Goal: Task Accomplishment & Management: Manage account settings

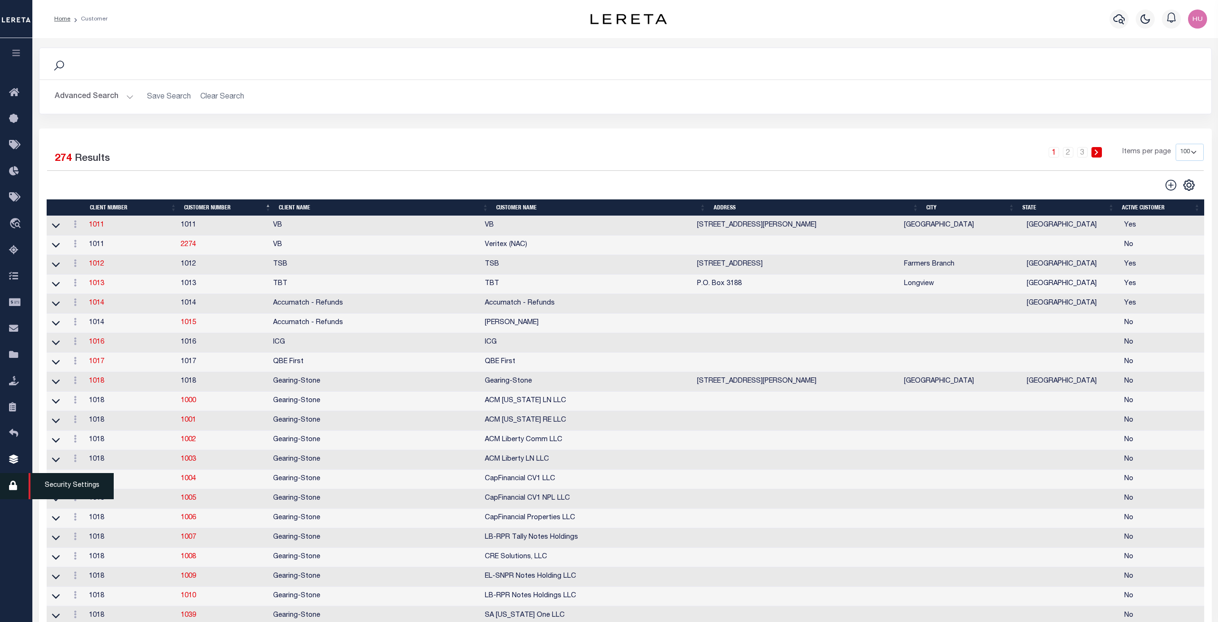
click at [14, 490] on icon at bounding box center [16, 486] width 15 height 12
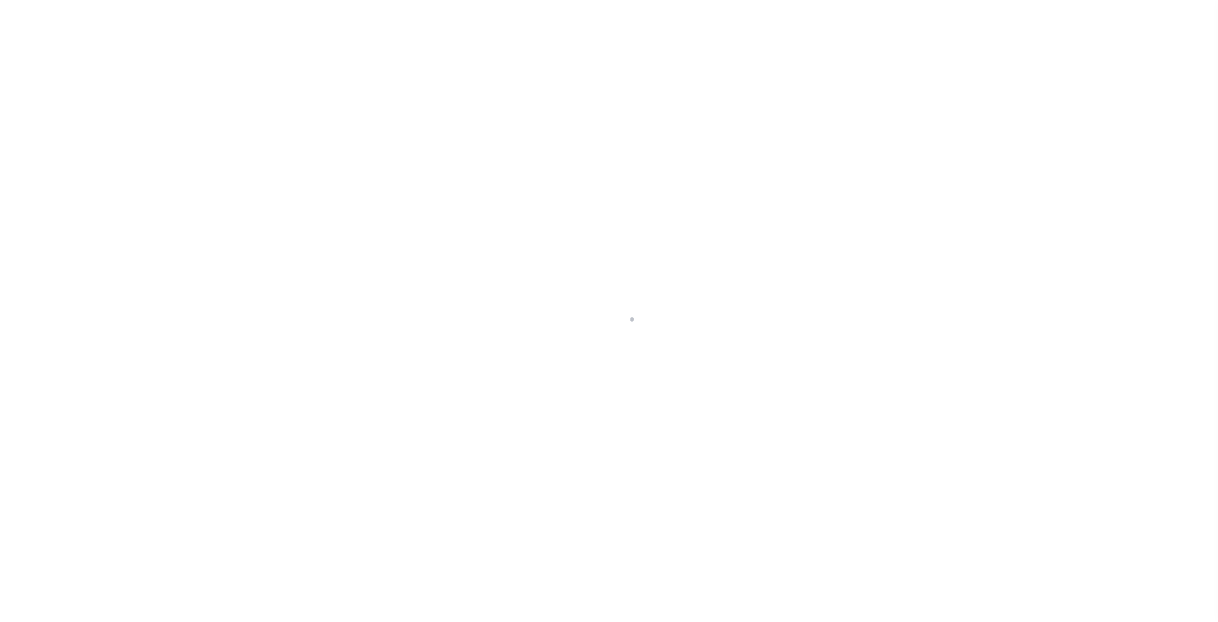
select select "100"
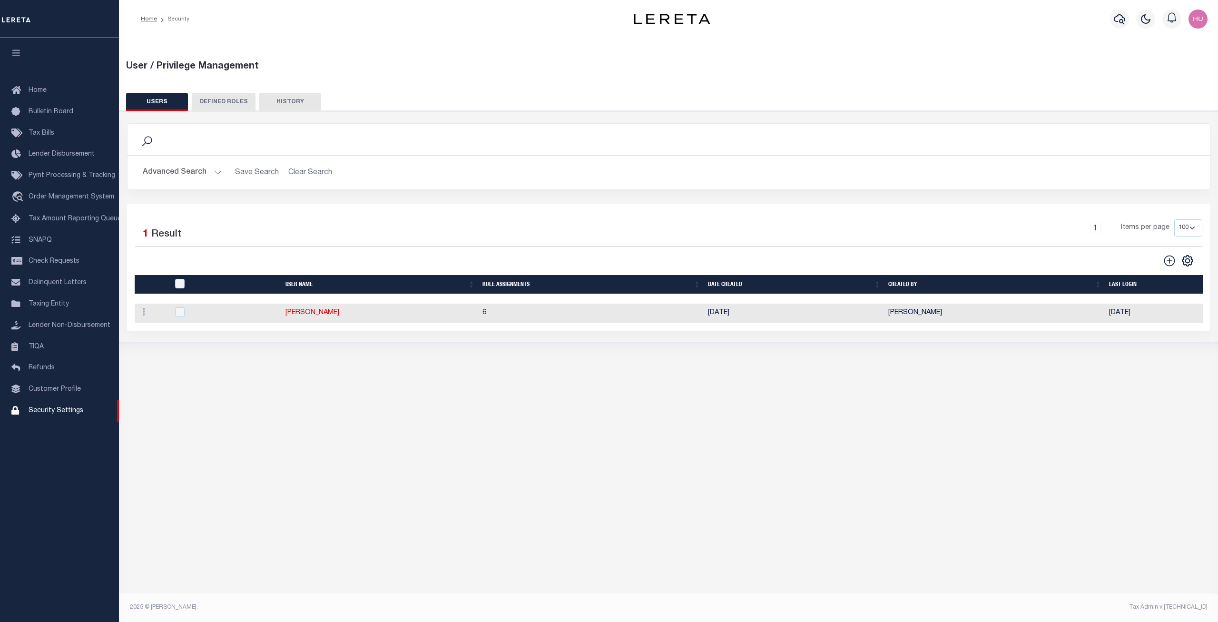
click at [425, 388] on div "User / Privilege Management USERS DEFINED ROLES Is 1" at bounding box center [668, 317] width 1099 height 559
click at [763, 118] on div "Search Advanced Search Save Search Clear Search UsersGridWrapper_dynamictable__…" at bounding box center [669, 227] width 1108 height 232
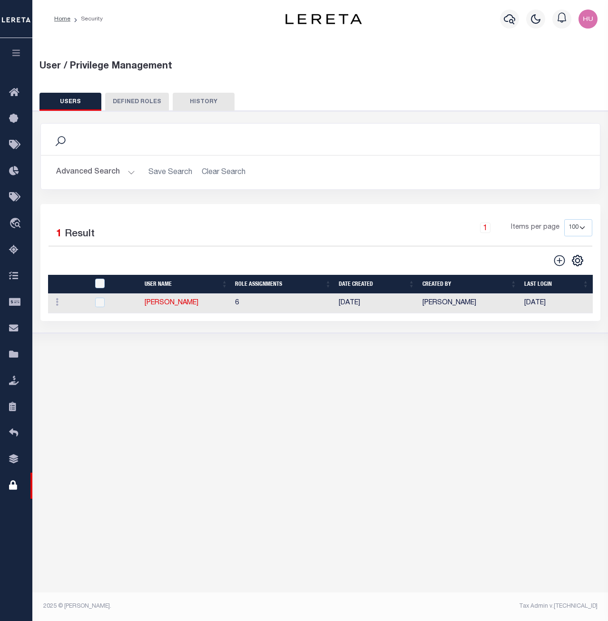
click at [224, 416] on div "User / Privilege Management USERS DEFINED ROLES Is 1" at bounding box center [320, 317] width 576 height 559
click at [166, 304] on link "[PERSON_NAME]" at bounding box center [172, 303] width 54 height 7
type input "Maria"
type input "Alvarado"
type input "Maria.Alvarado@accumatch.com"
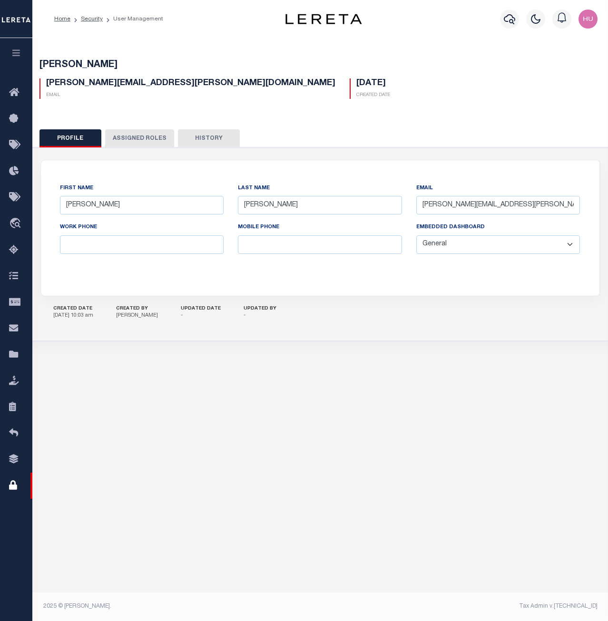
click at [141, 137] on button "Assigned Roles" at bounding box center [139, 138] width 69 height 18
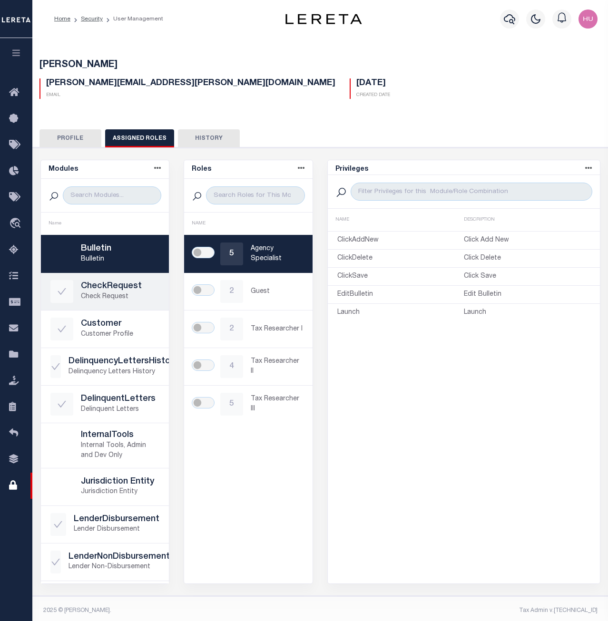
click at [102, 295] on p "Check Request" at bounding box center [120, 297] width 79 height 10
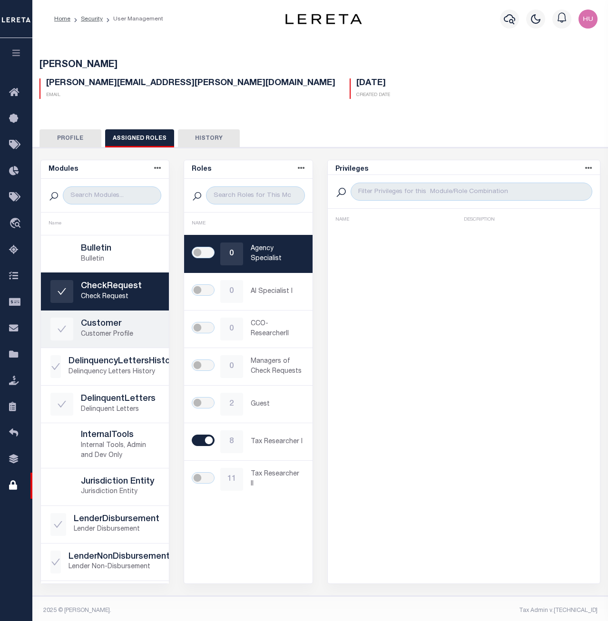
click at [93, 333] on p "Customer Profile" at bounding box center [120, 335] width 79 height 10
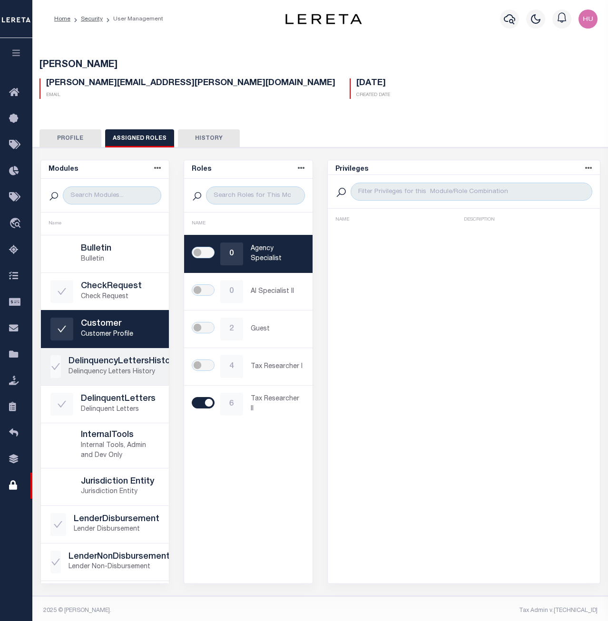
click at [102, 361] on h5 "DelinquencyLettersHistory" at bounding box center [123, 362] width 109 height 10
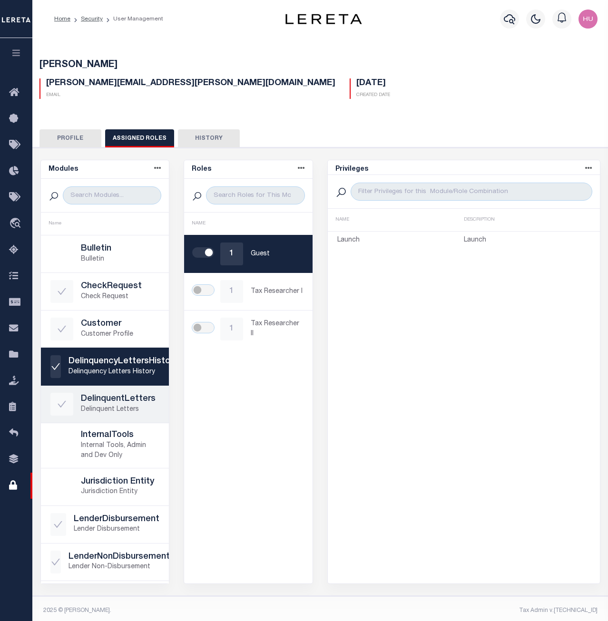
click at [126, 395] on h5 "DelinquentLetters" at bounding box center [120, 399] width 79 height 10
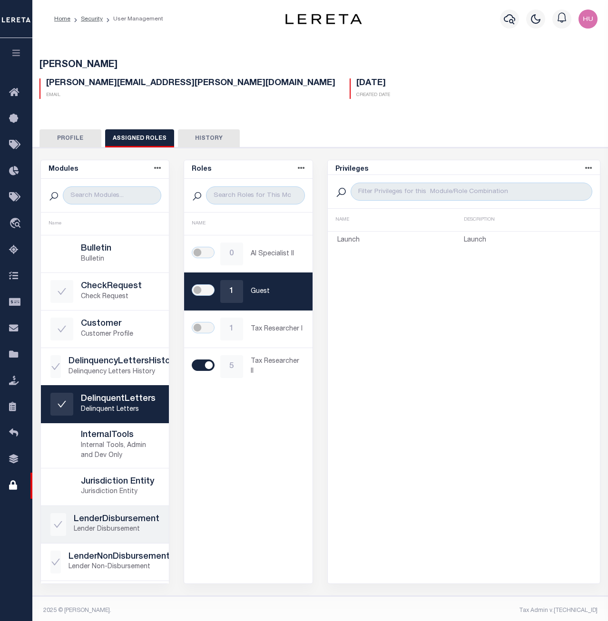
click at [103, 517] on h5 "LenderDisbursement" at bounding box center [117, 520] width 86 height 10
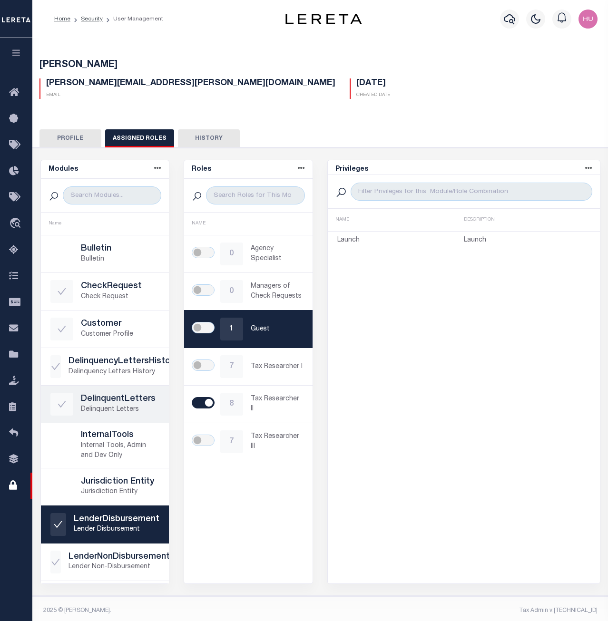
click at [99, 404] on h5 "DelinquentLetters" at bounding box center [120, 399] width 79 height 10
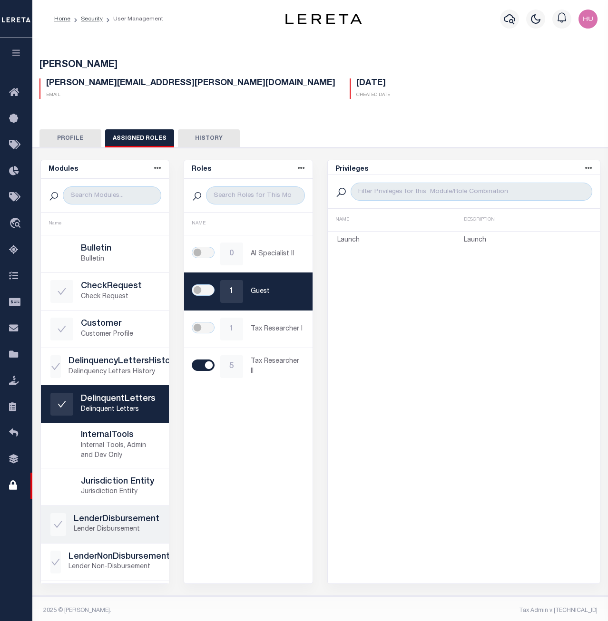
click at [87, 520] on h5 "LenderDisbursement" at bounding box center [117, 520] width 86 height 10
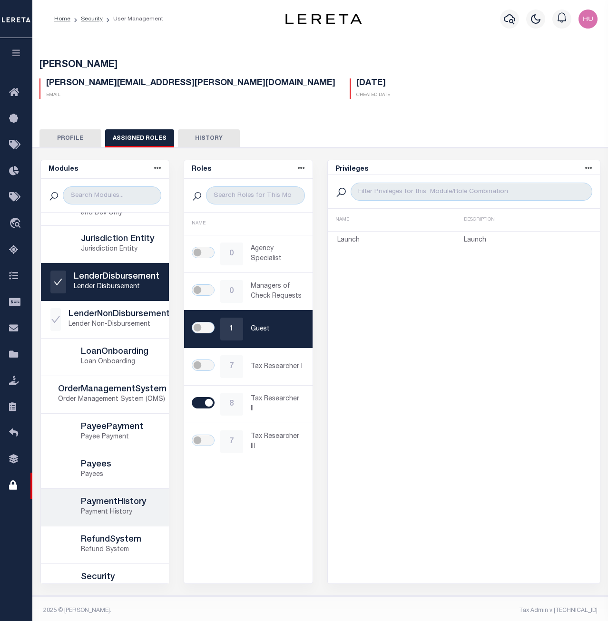
scroll to position [194, 0]
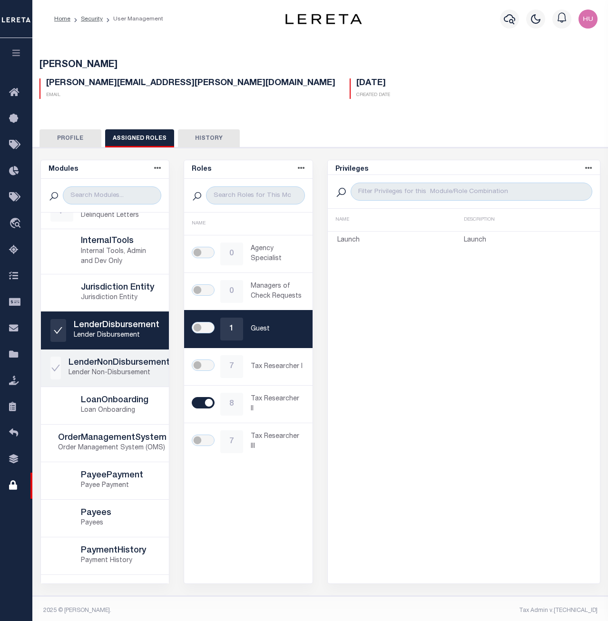
click at [98, 367] on h5 "LenderNonDisbursement" at bounding box center [119, 363] width 101 height 10
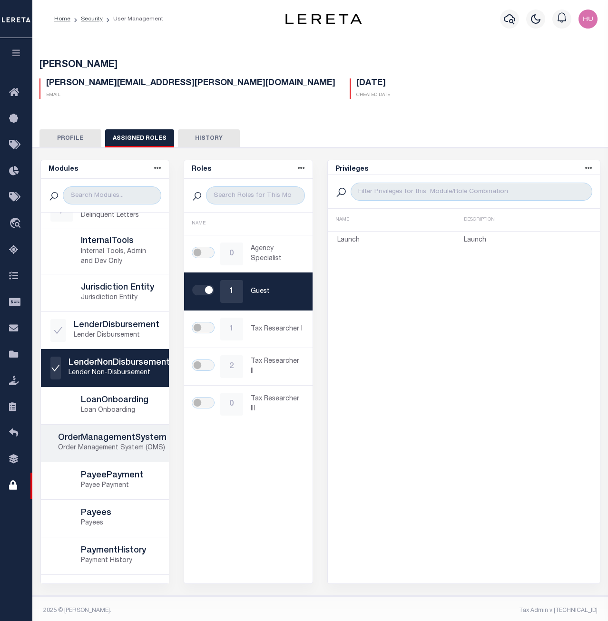
click at [107, 435] on h5 "OrderManagementSystem" at bounding box center [112, 438] width 108 height 10
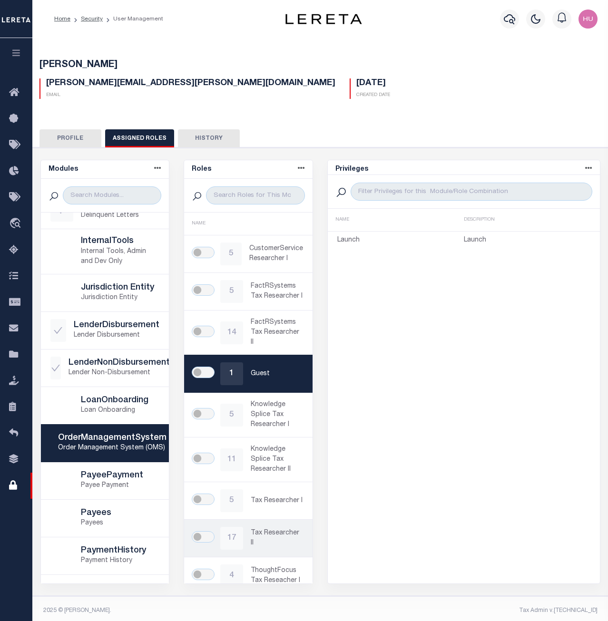
scroll to position [41, 0]
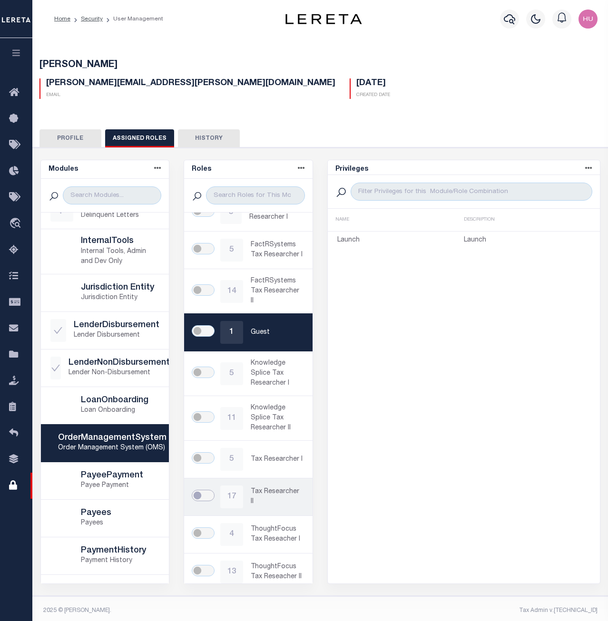
click at [205, 490] on input "checkbox" at bounding box center [203, 495] width 23 height 11
checkbox input "true"
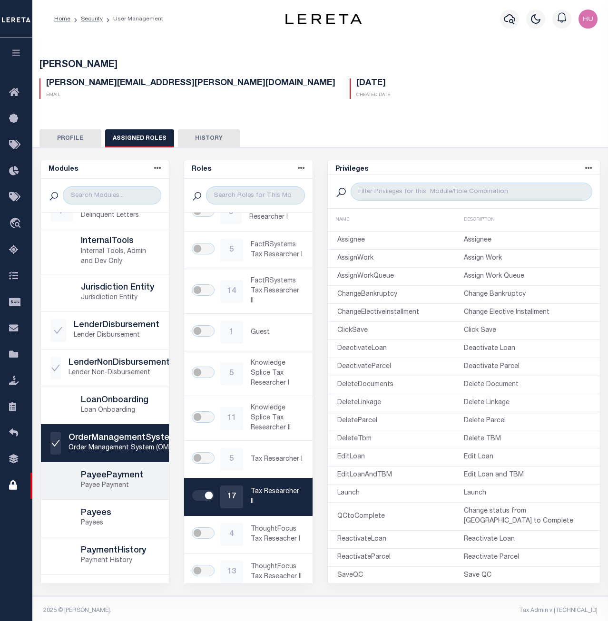
click at [133, 466] on link "PayeePayment Payee Payment" at bounding box center [105, 480] width 128 height 37
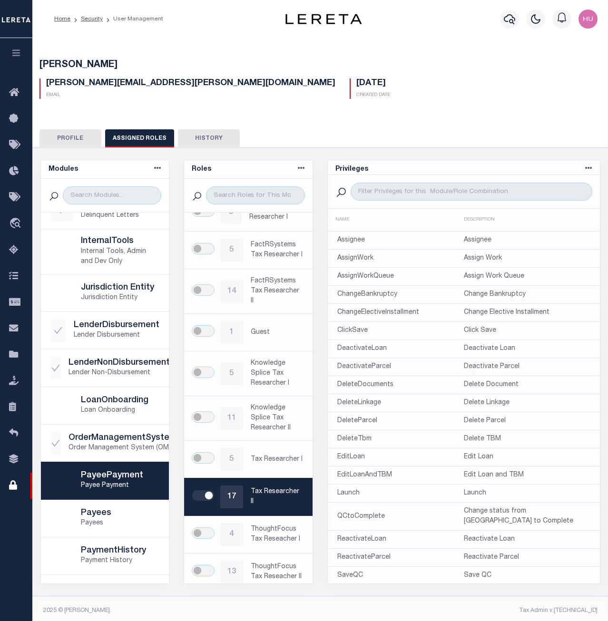
scroll to position [0, 0]
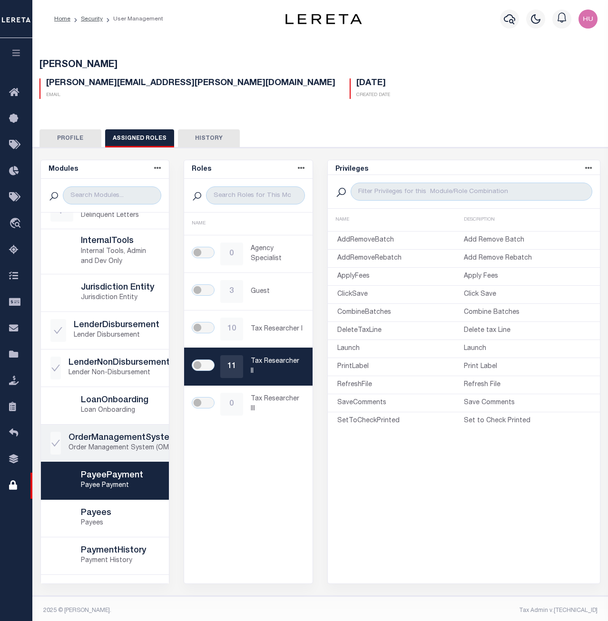
click at [108, 446] on p "Order Management System (OMS)" at bounding box center [123, 448] width 108 height 10
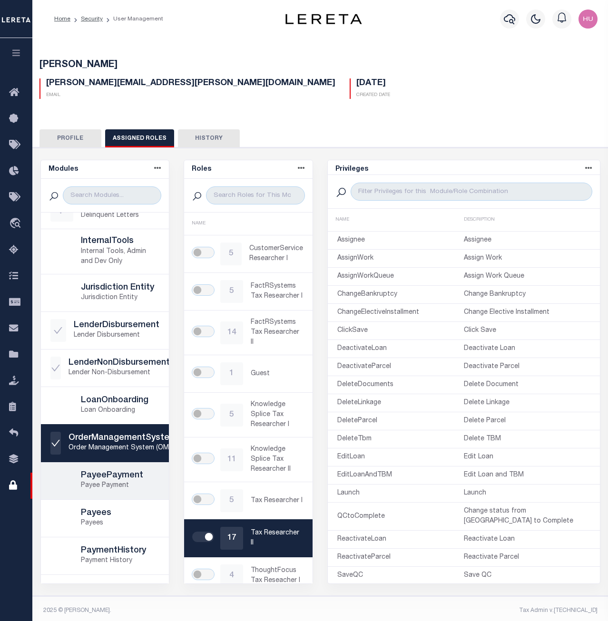
click at [107, 475] on h5 "PayeePayment" at bounding box center [120, 476] width 79 height 10
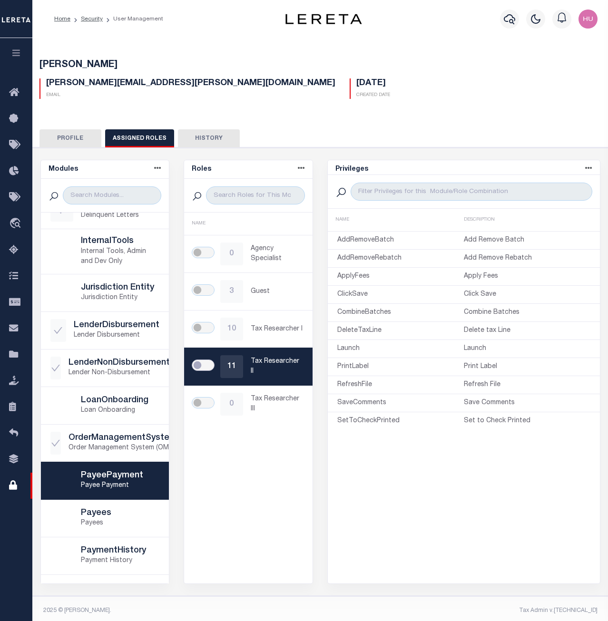
click at [205, 367] on input "checkbox" at bounding box center [203, 365] width 23 height 11
checkbox input "true"
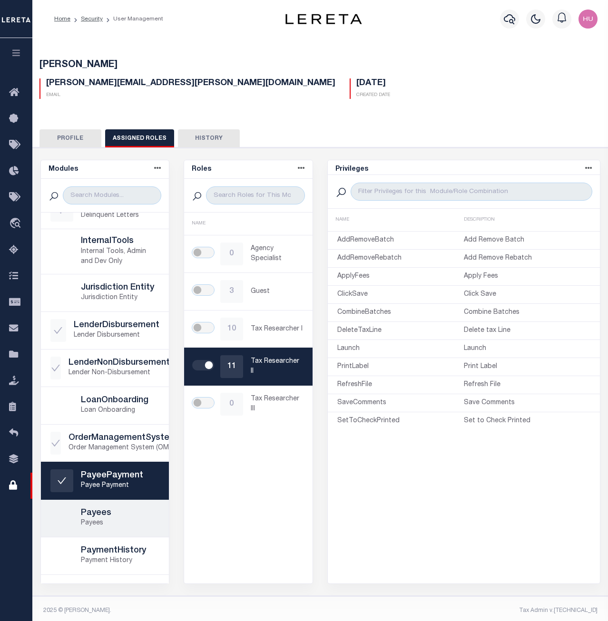
click at [102, 512] on h5 "Payees" at bounding box center [120, 514] width 79 height 10
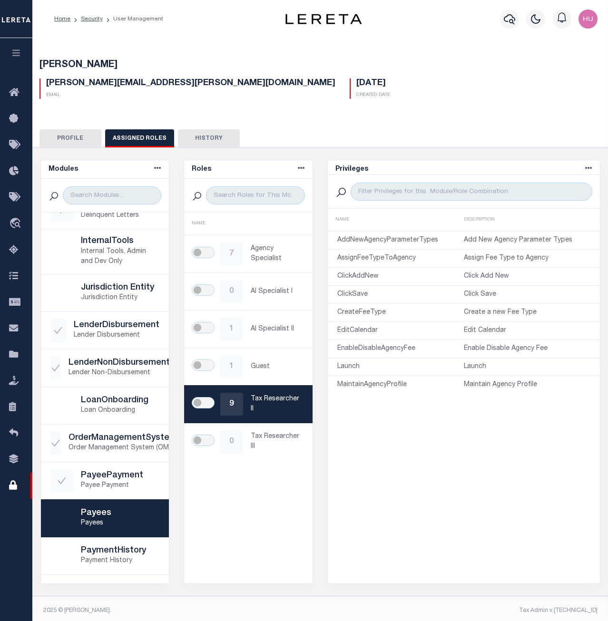
click at [216, 402] on div at bounding box center [207, 403] width 27 height 13
click at [206, 403] on input "checkbox" at bounding box center [203, 402] width 23 height 11
checkbox input "true"
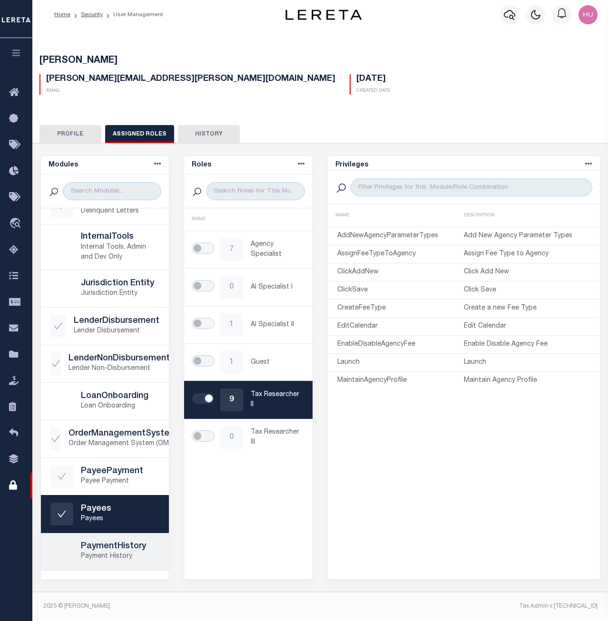
click at [92, 547] on h5 "PaymentHistory" at bounding box center [120, 547] width 79 height 10
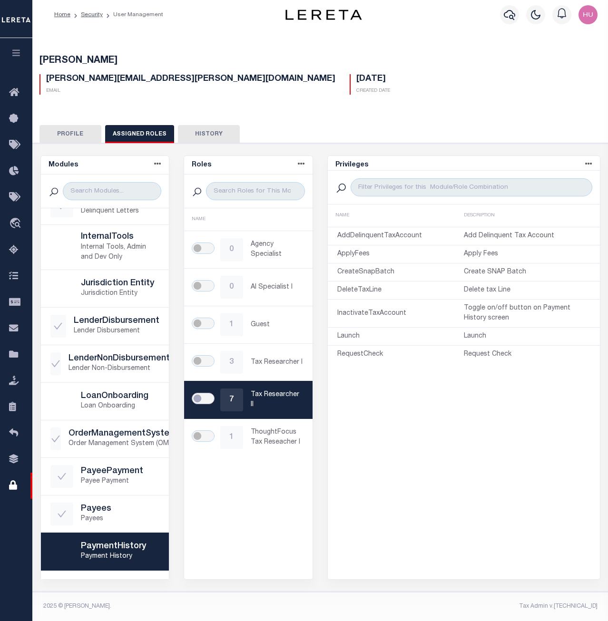
click at [206, 396] on input "checkbox" at bounding box center [203, 398] width 23 height 11
checkbox input "true"
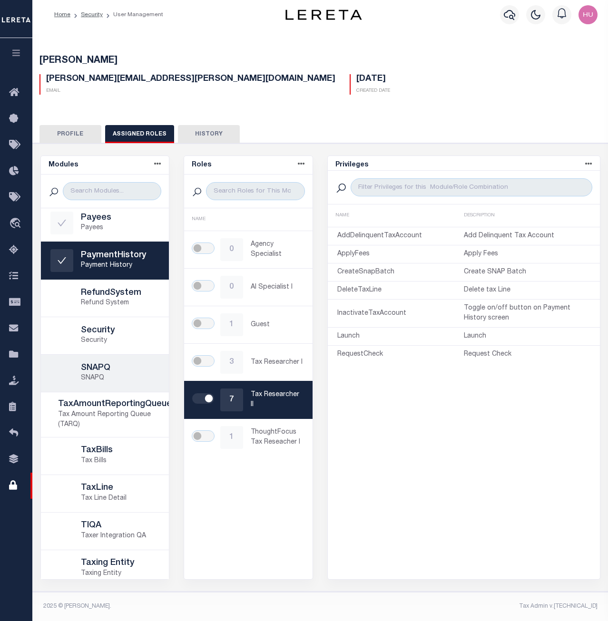
scroll to position [493, 0]
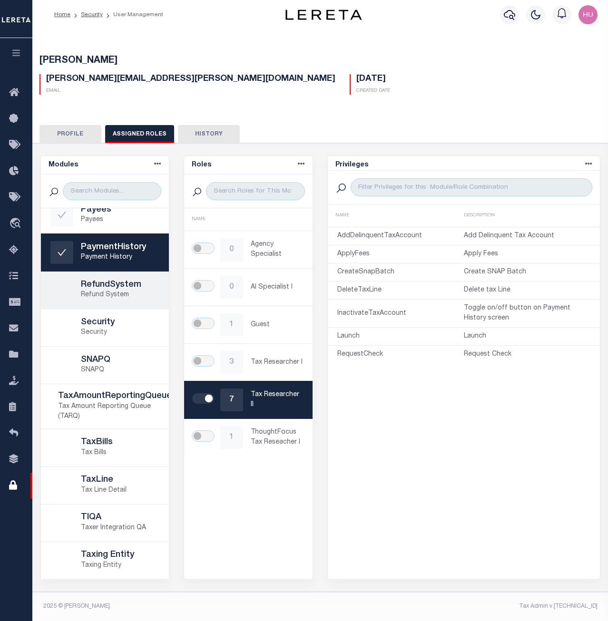
click at [93, 285] on h5 "RefundSystem" at bounding box center [120, 285] width 79 height 10
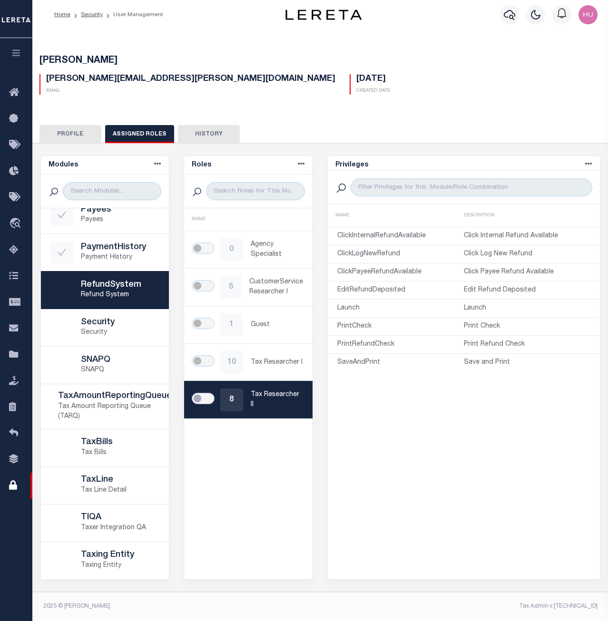
click at [204, 396] on input "checkbox" at bounding box center [203, 398] width 23 height 11
checkbox input "true"
click at [115, 329] on p "Security" at bounding box center [120, 333] width 79 height 10
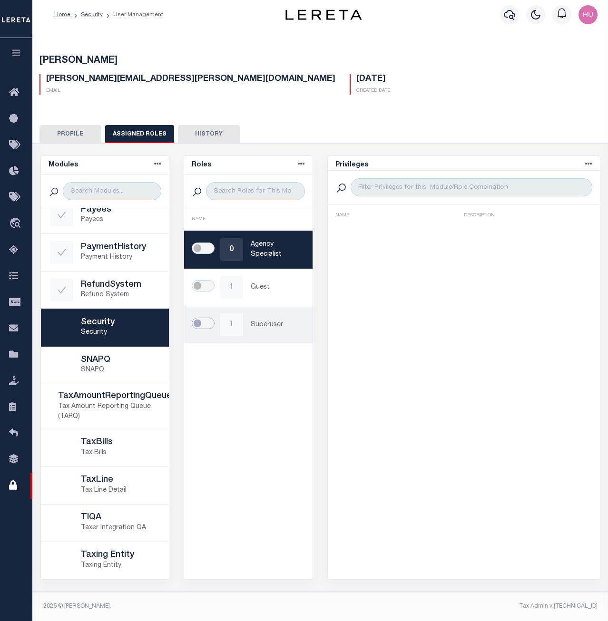
click at [213, 324] on input "checkbox" at bounding box center [203, 323] width 23 height 11
checkbox input "true"
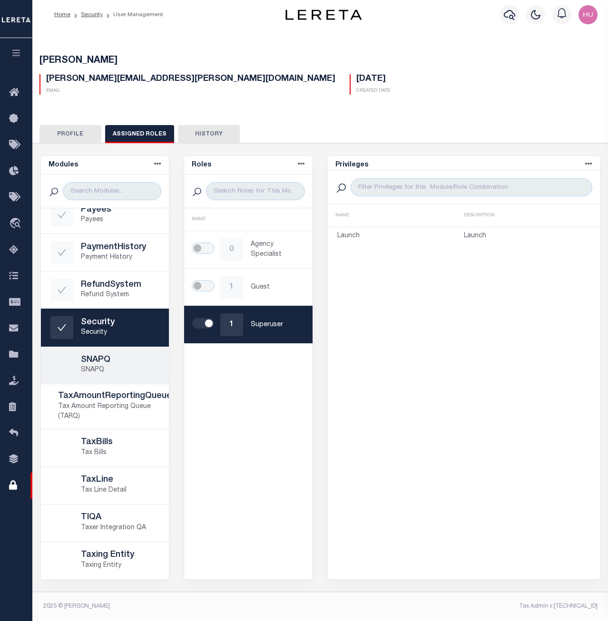
click at [127, 359] on h5 "SNAPQ" at bounding box center [120, 360] width 79 height 10
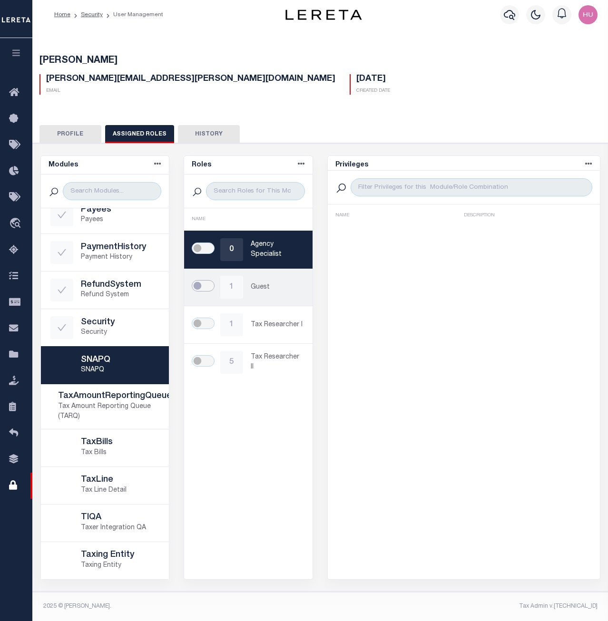
click at [206, 288] on input "checkbox" at bounding box center [203, 285] width 23 height 11
checkbox input "true"
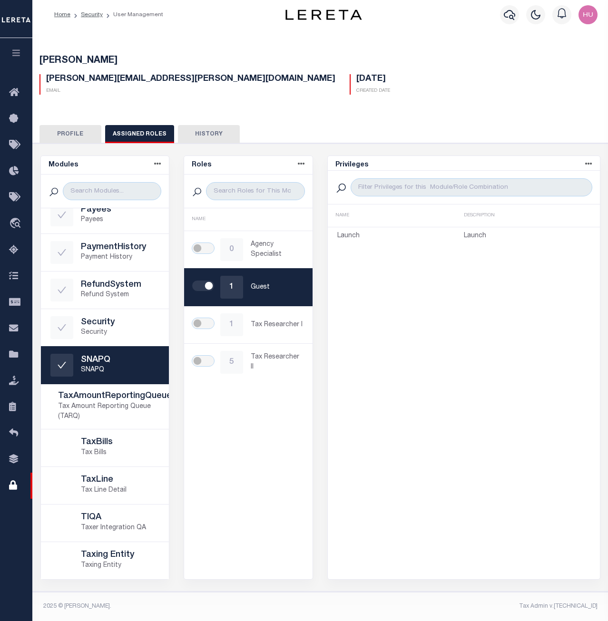
click at [115, 402] on p "Tax Amount Reporting Queue (TARQ)" at bounding box center [115, 412] width 114 height 20
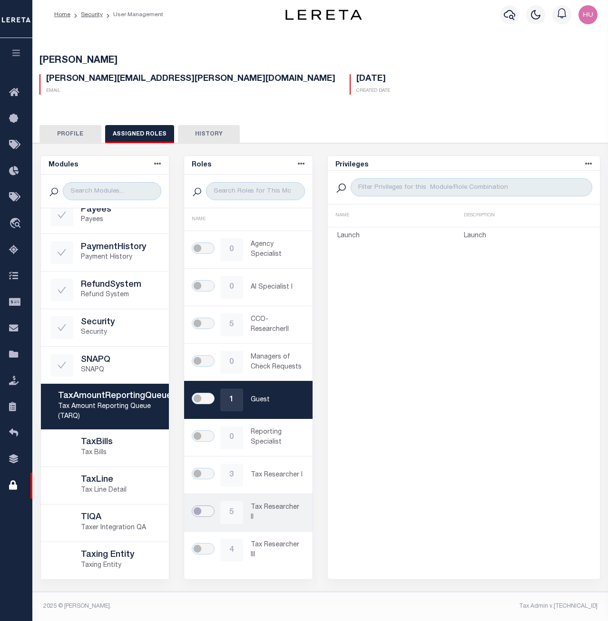
click at [205, 510] on input "checkbox" at bounding box center [203, 511] width 23 height 11
checkbox input "true"
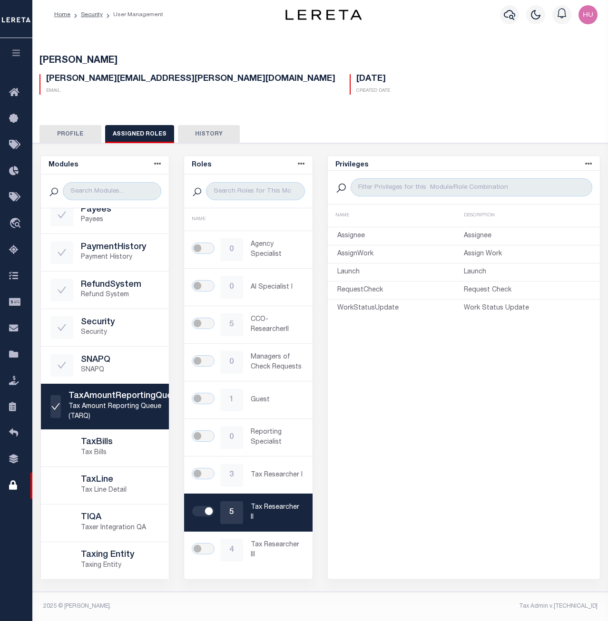
scroll to position [0, 0]
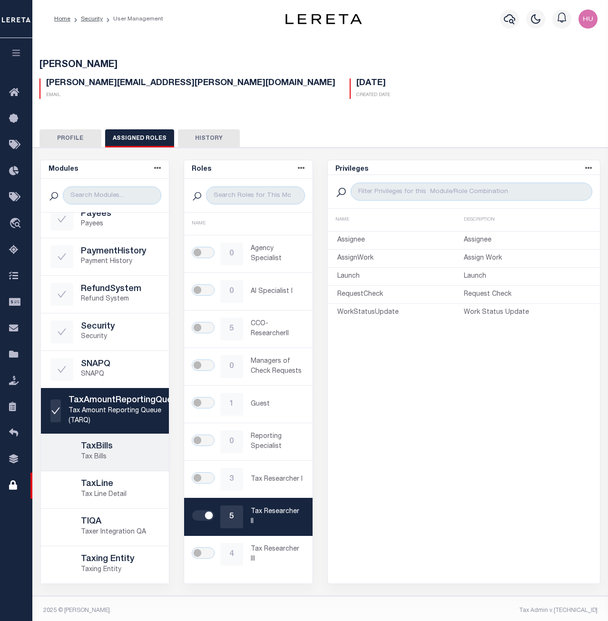
click at [91, 451] on h5 "TaxBills" at bounding box center [120, 447] width 79 height 10
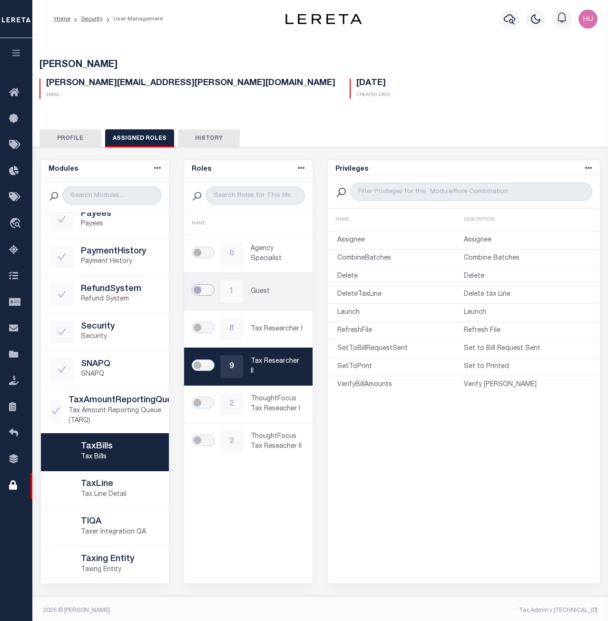
click at [203, 290] on input "checkbox" at bounding box center [203, 289] width 23 height 11
checkbox input "true"
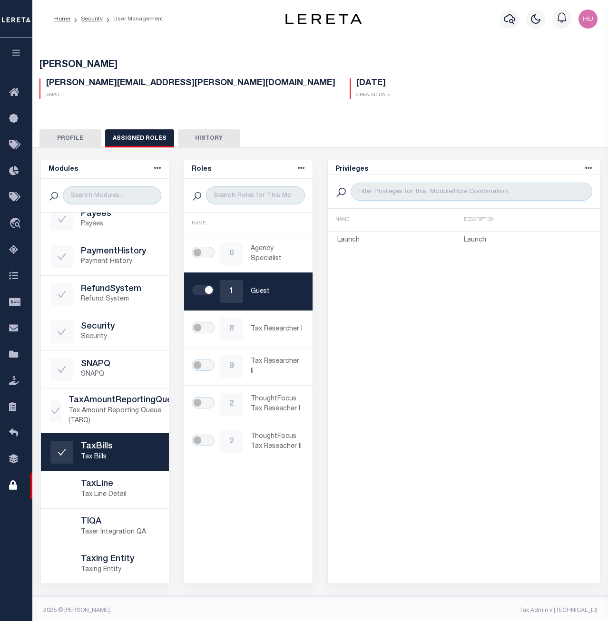
click at [104, 489] on h5 "TaxLine" at bounding box center [120, 485] width 79 height 10
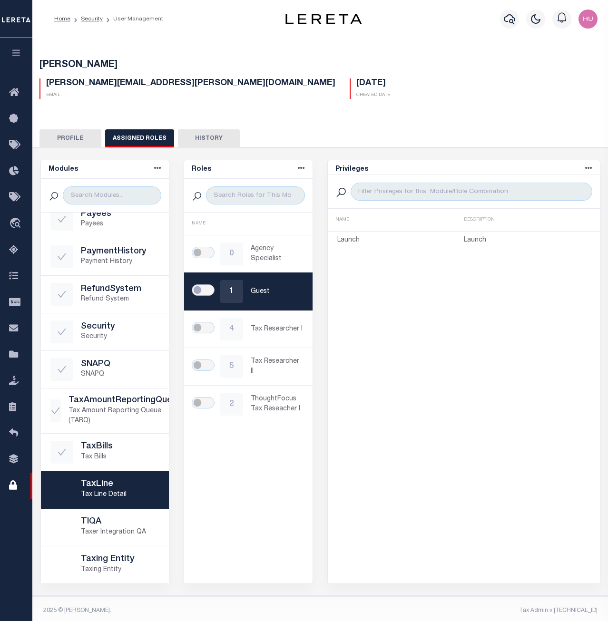
click at [207, 289] on input "checkbox" at bounding box center [203, 289] width 23 height 11
checkbox input "true"
click at [119, 524] on h5 "TIQA" at bounding box center [120, 522] width 79 height 10
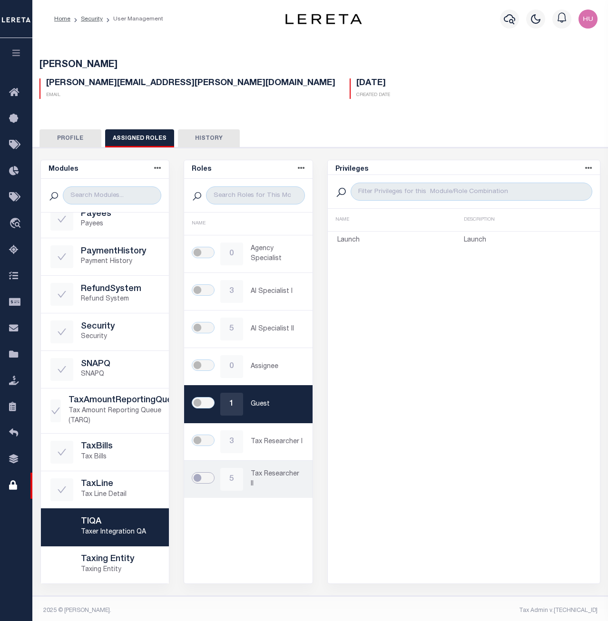
click at [206, 478] on input "checkbox" at bounding box center [203, 477] width 23 height 11
checkbox input "true"
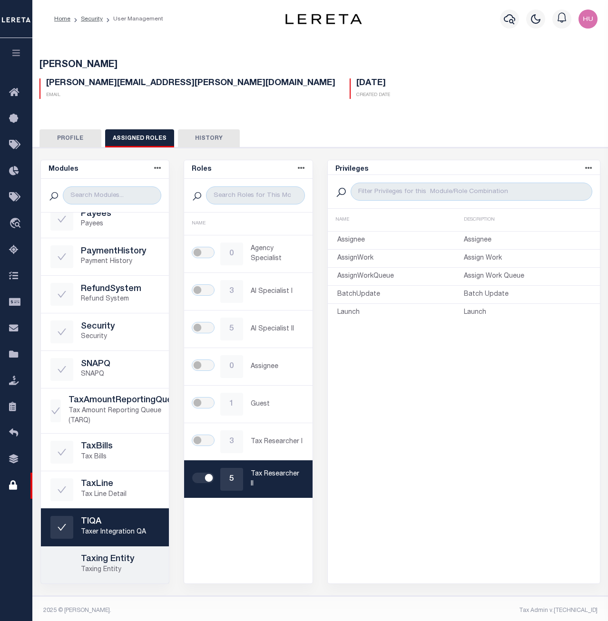
click at [94, 566] on p "Taxing Entity" at bounding box center [120, 570] width 79 height 10
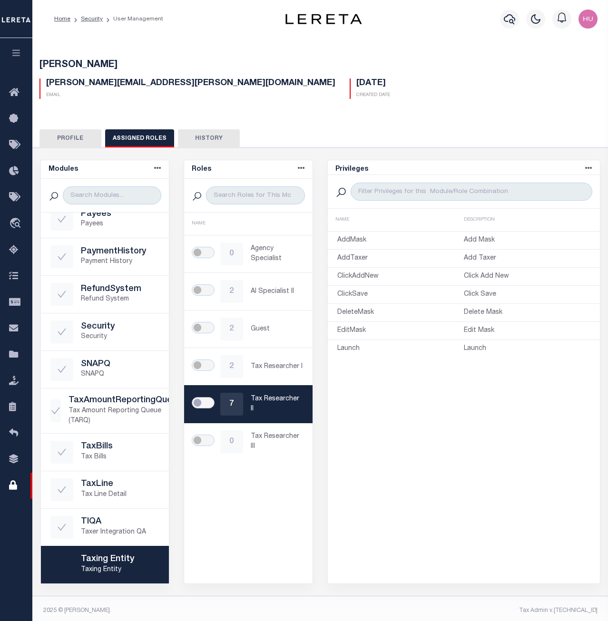
click at [208, 401] on input "checkbox" at bounding box center [203, 402] width 23 height 11
checkbox input "true"
click at [215, 141] on button "History" at bounding box center [209, 138] width 62 height 18
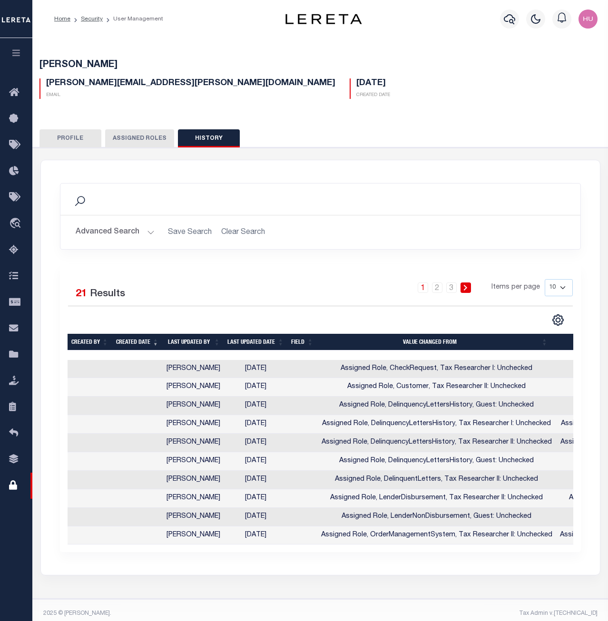
click at [76, 140] on button "Profile" at bounding box center [70, 138] width 62 height 18
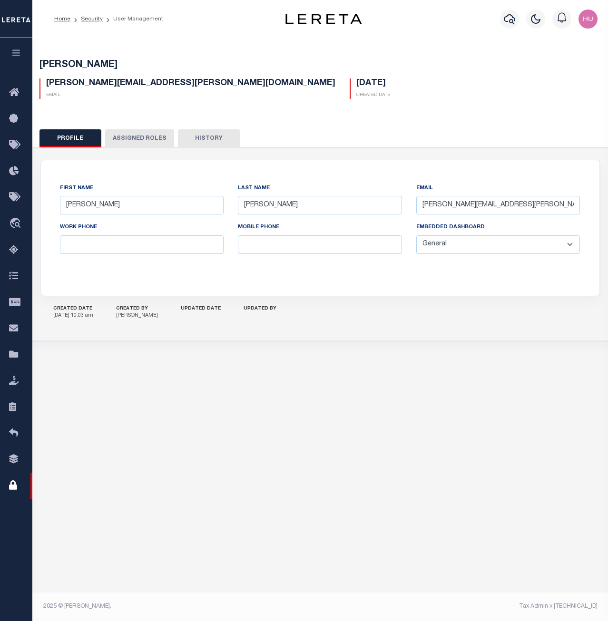
click at [138, 137] on button "Assigned Roles" at bounding box center [139, 138] width 69 height 18
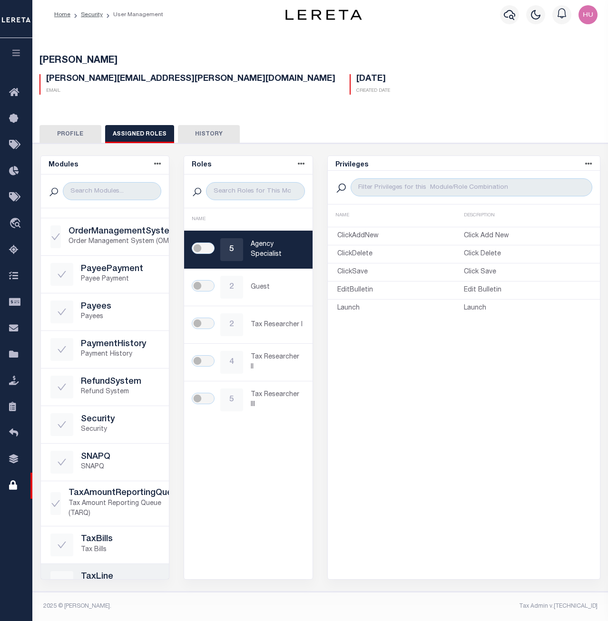
scroll to position [493, 0]
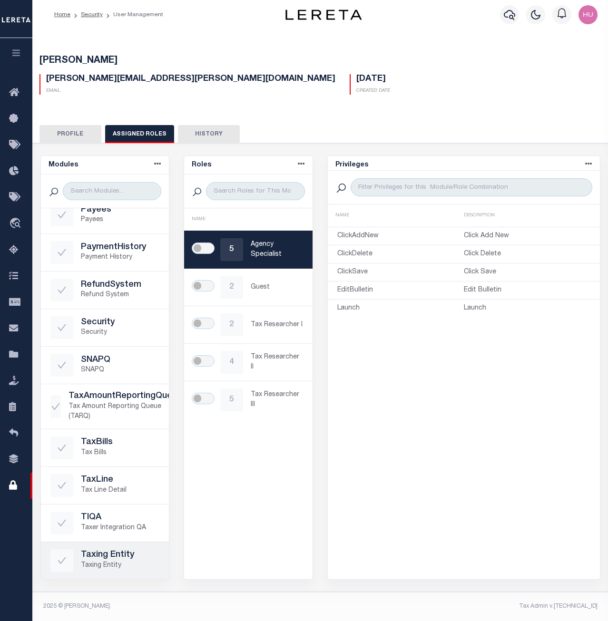
click at [112, 556] on h5 "Taxing Entity" at bounding box center [120, 555] width 79 height 10
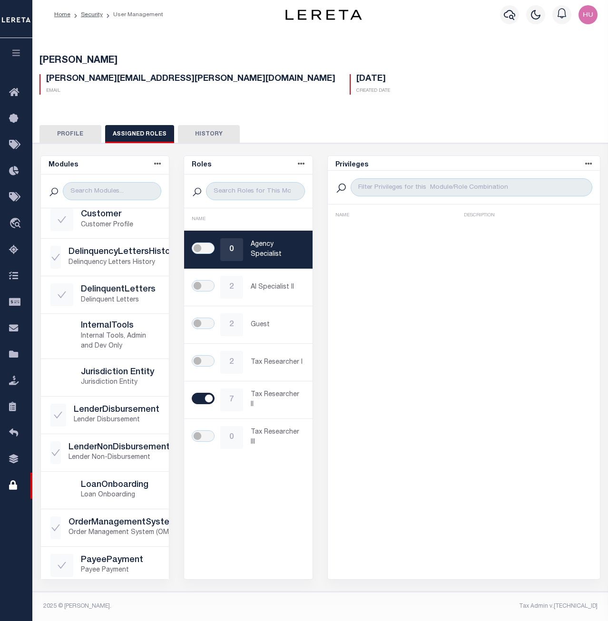
scroll to position [0, 0]
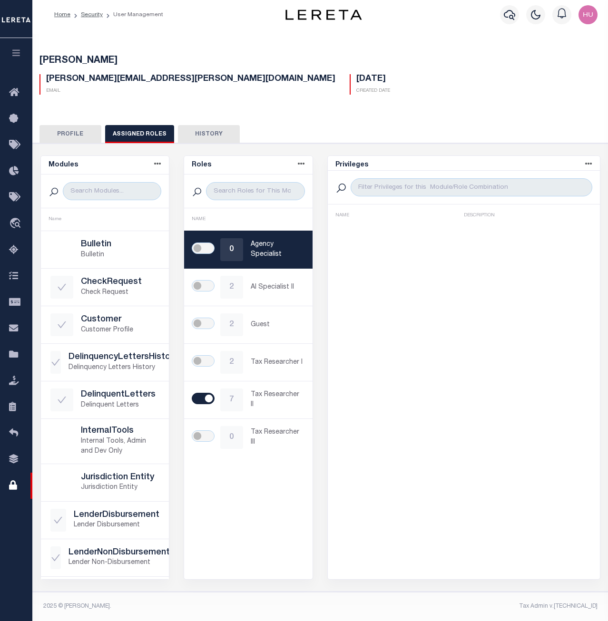
click at [337, 56] on h5 "[PERSON_NAME]" at bounding box center [320, 60] width 562 height 11
click at [451, 363] on div "Privileges Name asc Name desc Description asc Description desc NAME DESCRIPTION" at bounding box center [463, 368] width 273 height 424
click at [172, 36] on div "Maria Alvarado Maria.Alvarado@accumatch.com Email 09/10/2025 Created Date AI" at bounding box center [321, 312] width 586 height 561
drag, startPoint x: 180, startPoint y: 80, endPoint x: 46, endPoint y: 82, distance: 134.2
click at [46, 82] on div "Maria.Alvarado@accumatch.com Email" at bounding box center [187, 84] width 310 height 20
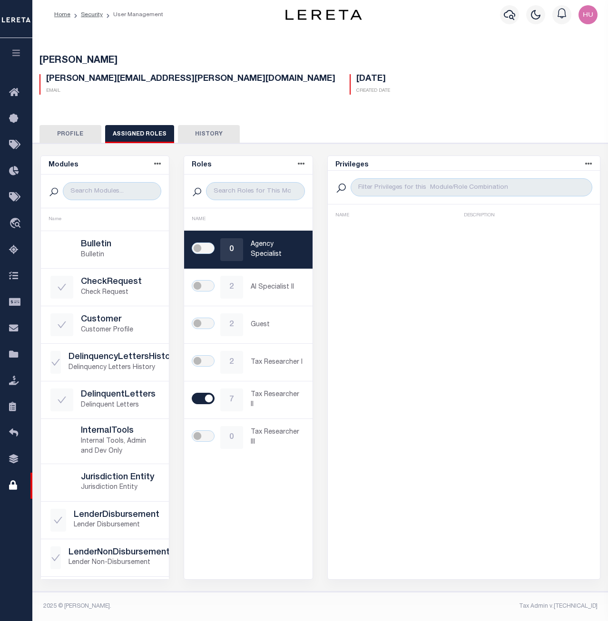
click at [401, 76] on div "Maria.Alvarado@accumatch.com Email 09/10/2025 Created Date" at bounding box center [320, 81] width 576 height 28
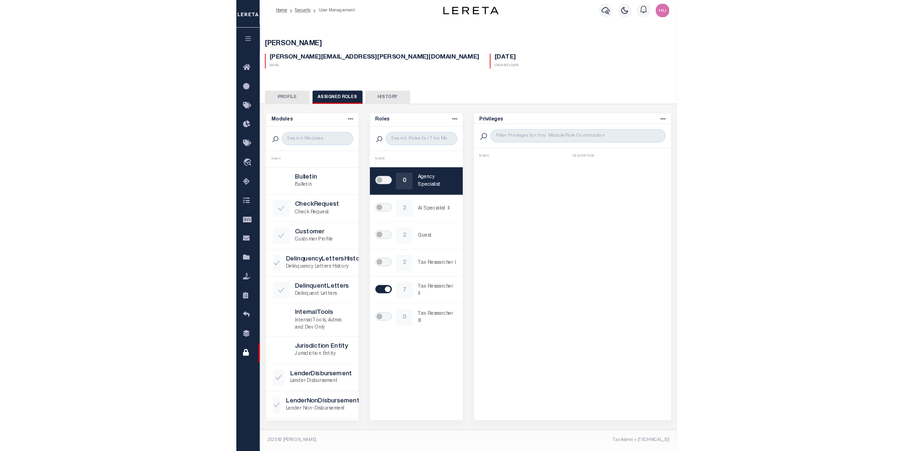
scroll to position [4, 0]
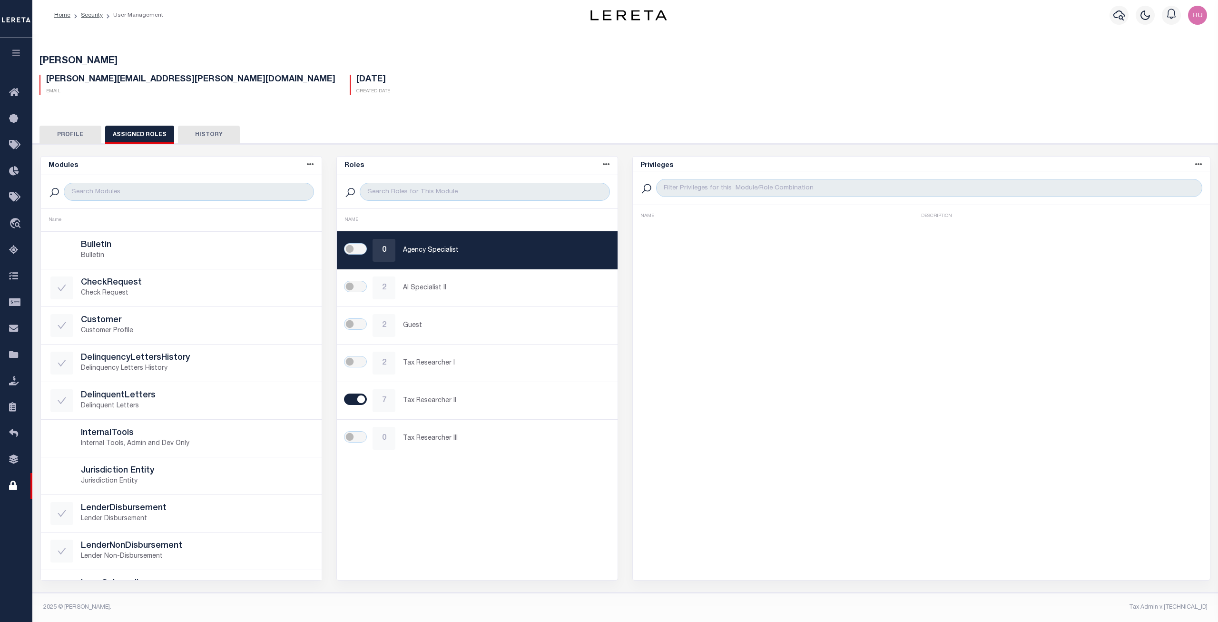
click at [355, 35] on div "Maria Alvarado Maria.Alvarado@accumatch.com Email 09/10/2025 Created Date AI" at bounding box center [626, 312] width 1196 height 561
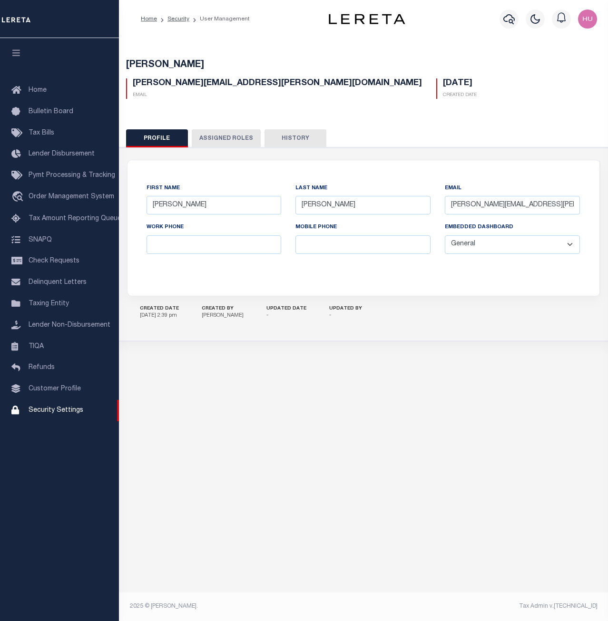
click at [226, 134] on button "Assigned Roles" at bounding box center [226, 138] width 69 height 18
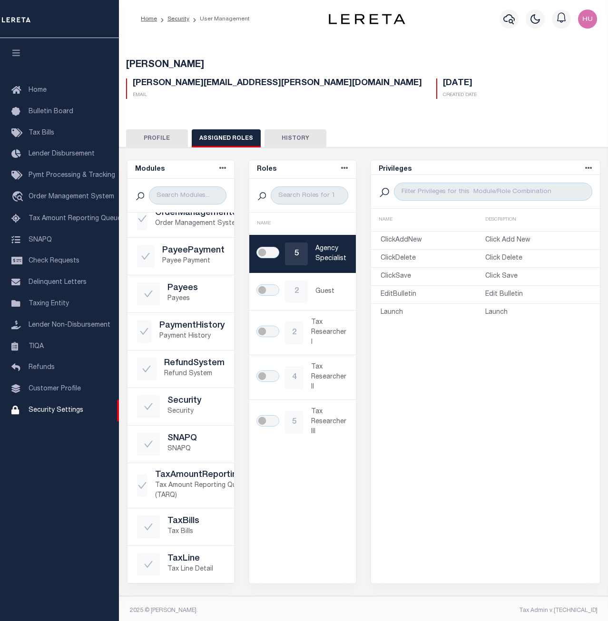
scroll to position [519, 0]
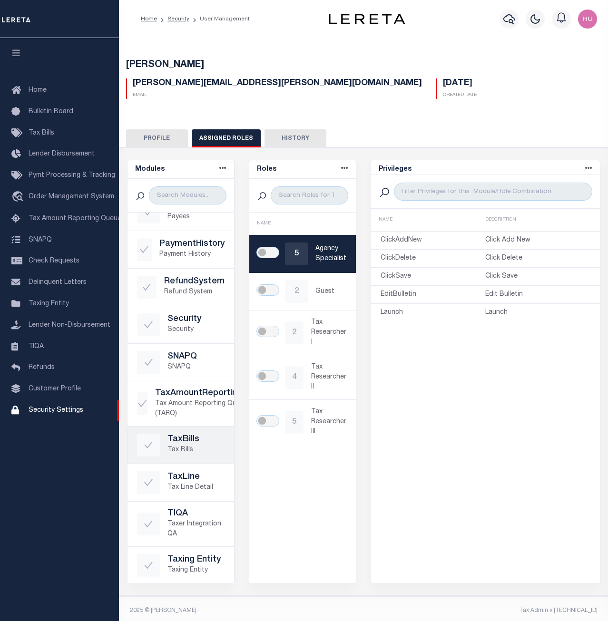
click at [183, 442] on h5 "TaxBills" at bounding box center [195, 440] width 57 height 10
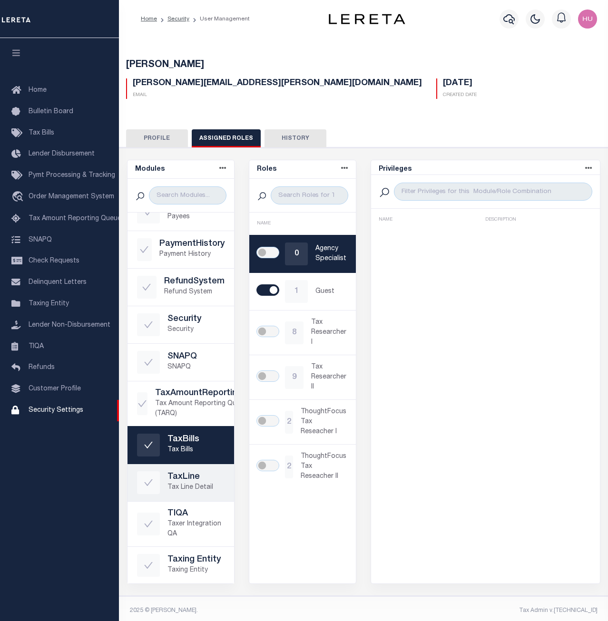
click at [186, 478] on h5 "TaxLine" at bounding box center [195, 477] width 57 height 10
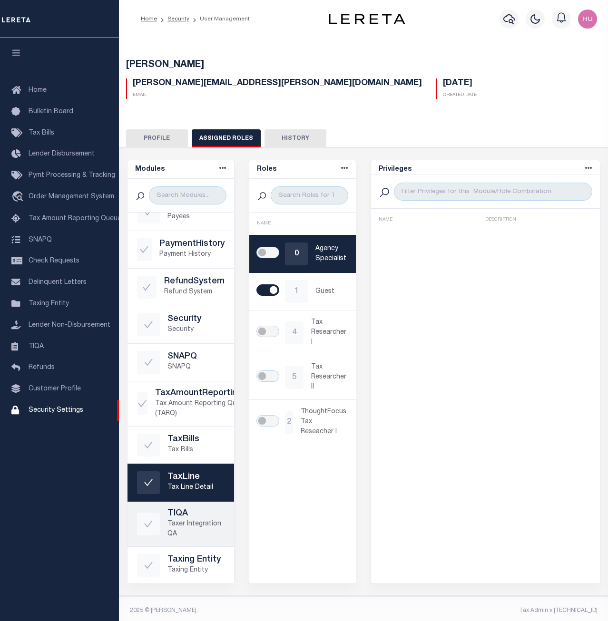
click at [182, 517] on h5 "TIQA" at bounding box center [195, 514] width 57 height 10
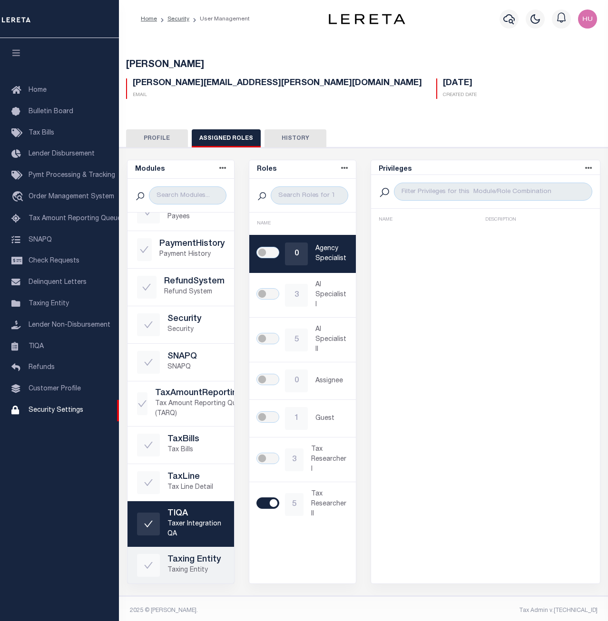
click at [180, 563] on h5 "Taxing Entity" at bounding box center [195, 560] width 57 height 10
